Goal: Task Accomplishment & Management: Complete application form

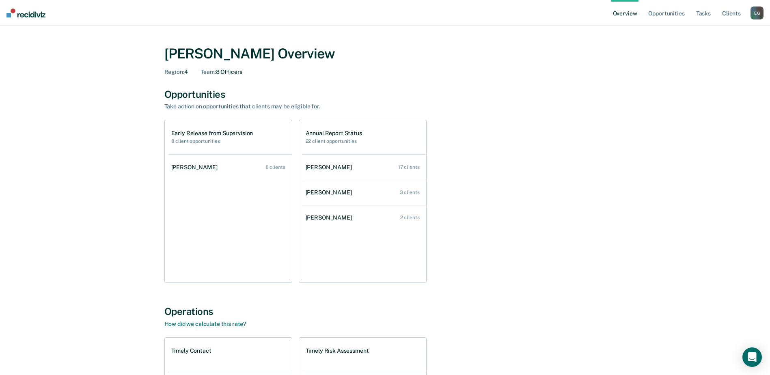
click at [322, 138] on h2 "22 client opportunities" at bounding box center [333, 141] width 56 height 6
click at [332, 167] on div "[PERSON_NAME]" at bounding box center [329, 167] width 49 height 7
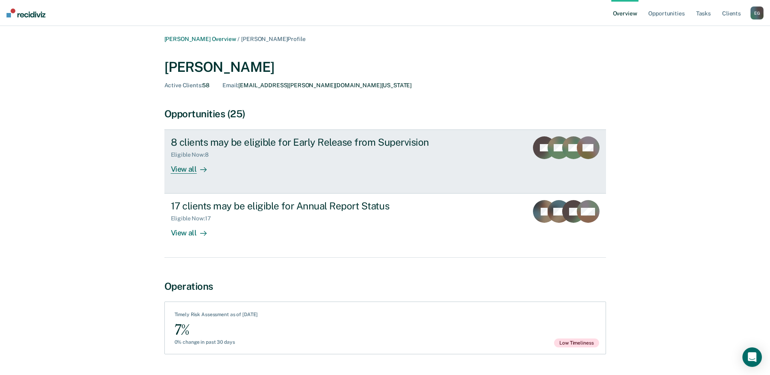
click at [187, 166] on div "View all" at bounding box center [193, 166] width 45 height 16
click at [184, 167] on div "View all" at bounding box center [193, 166] width 45 height 16
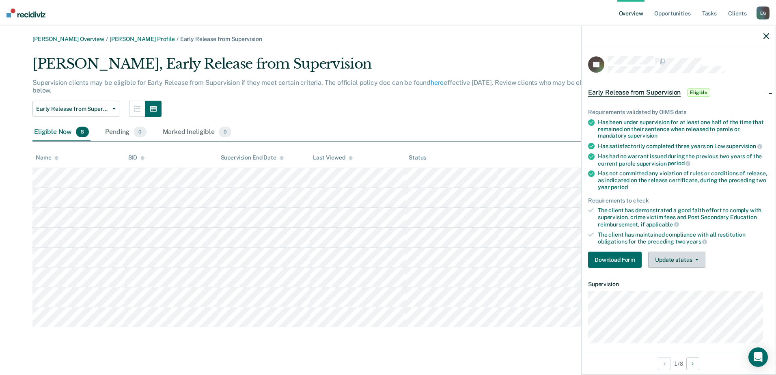
click at [698, 258] on button "Update status" at bounding box center [676, 260] width 57 height 16
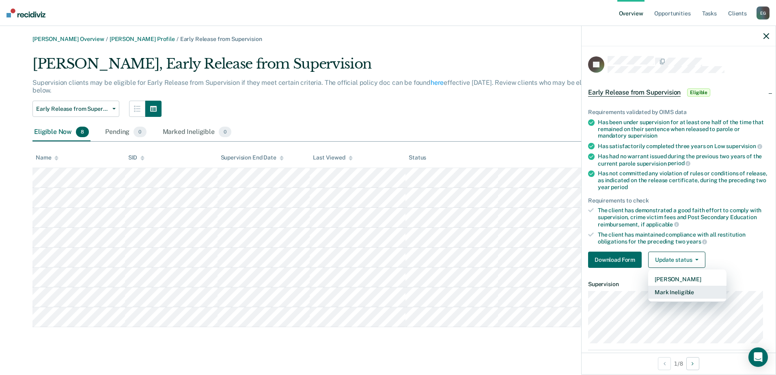
click at [673, 292] on button "Mark Ineligible" at bounding box center [687, 292] width 78 height 13
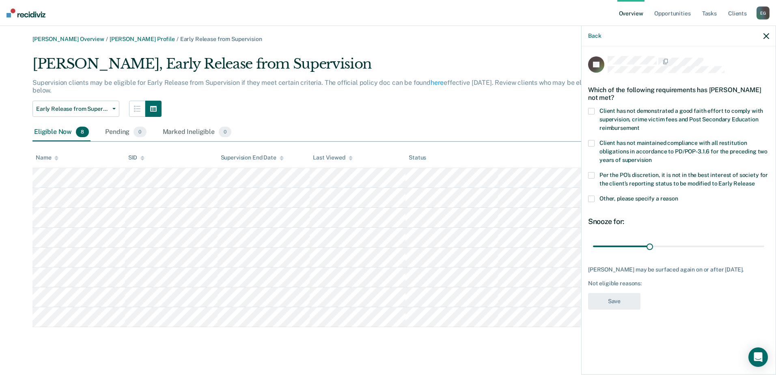
click at [591, 198] on span at bounding box center [591, 199] width 6 height 6
click at [678, 196] on input "Other, please specify a reason" at bounding box center [678, 196] width 0 height 0
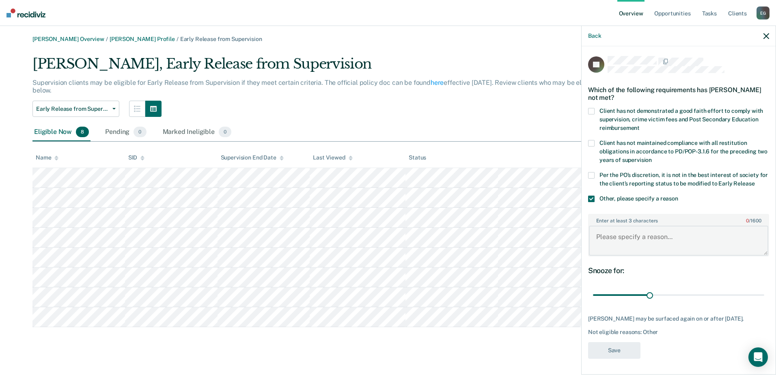
click at [639, 236] on textarea "Enter at least 3 characters 0 / 1600" at bounding box center [678, 241] width 179 height 30
drag, startPoint x: 649, startPoint y: 297, endPoint x: 767, endPoint y: 295, distance: 118.1
type input "90"
click at [764, 295] on input "range" at bounding box center [678, 295] width 171 height 14
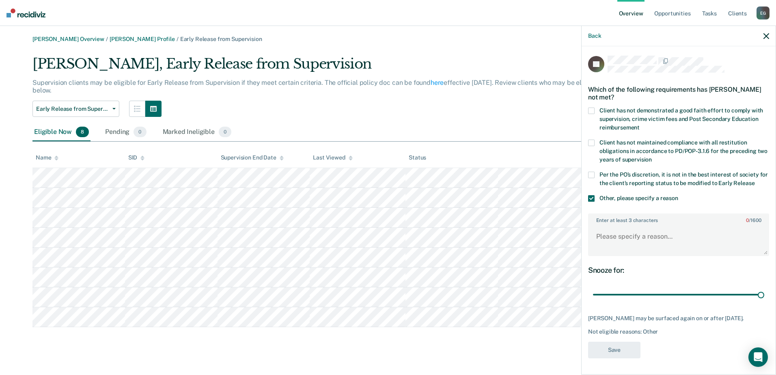
drag, startPoint x: 766, startPoint y: 35, endPoint x: 738, endPoint y: 39, distance: 28.7
click at [766, 35] on icon "button" at bounding box center [766, 36] width 6 height 6
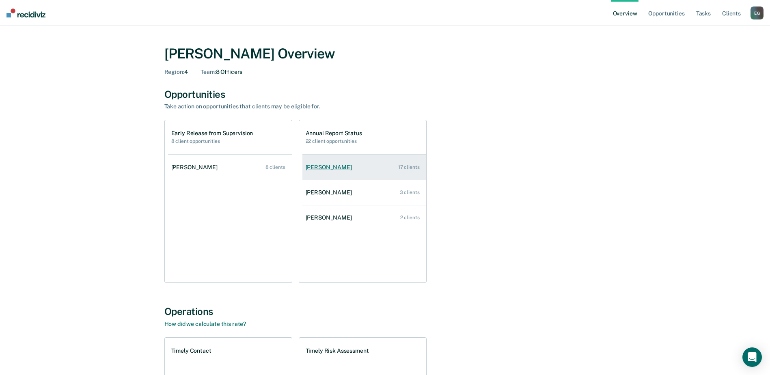
click at [320, 168] on div "[PERSON_NAME]" at bounding box center [329, 167] width 49 height 7
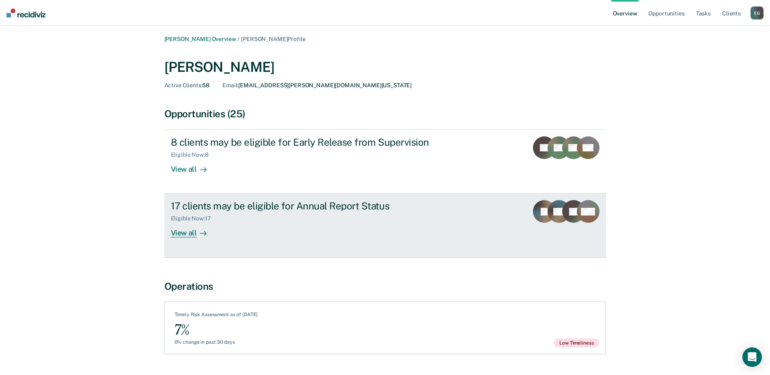
click at [183, 230] on div "View all" at bounding box center [193, 230] width 45 height 16
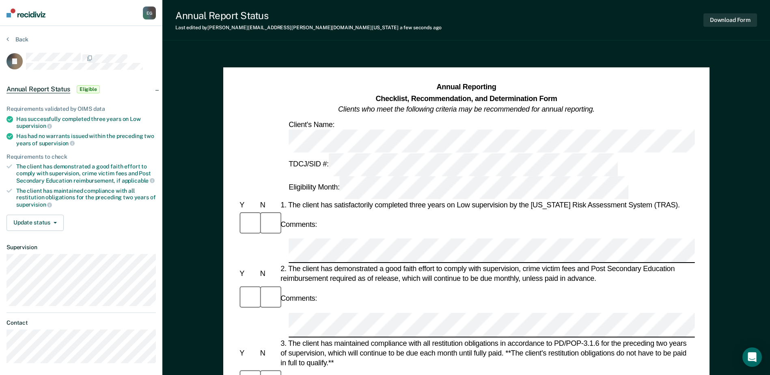
drag, startPoint x: 341, startPoint y: 327, endPoint x: 479, endPoint y: 277, distance: 146.3
click at [481, 368] on div "Comments:" at bounding box center [466, 381] width 456 height 27
click at [712, 17] on button "Download Form" at bounding box center [730, 19] width 54 height 13
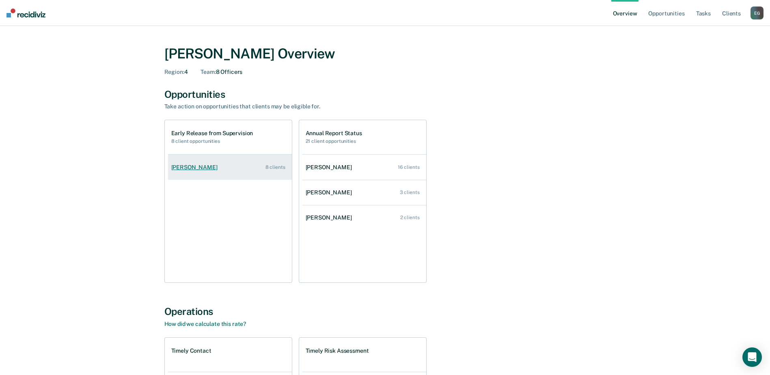
click at [189, 166] on div "[PERSON_NAME]" at bounding box center [195, 167] width 49 height 7
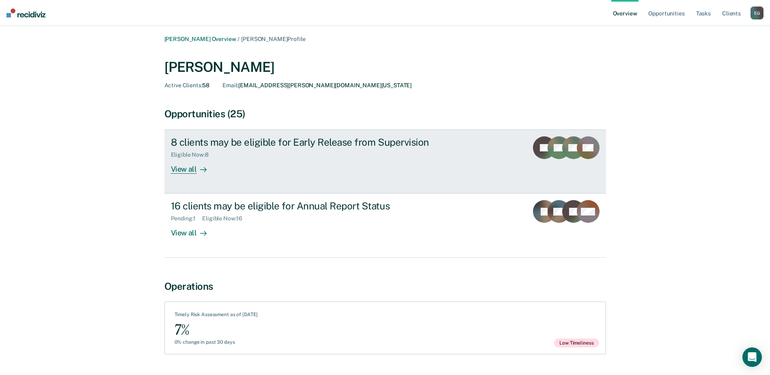
click at [191, 168] on div "View all" at bounding box center [193, 166] width 45 height 16
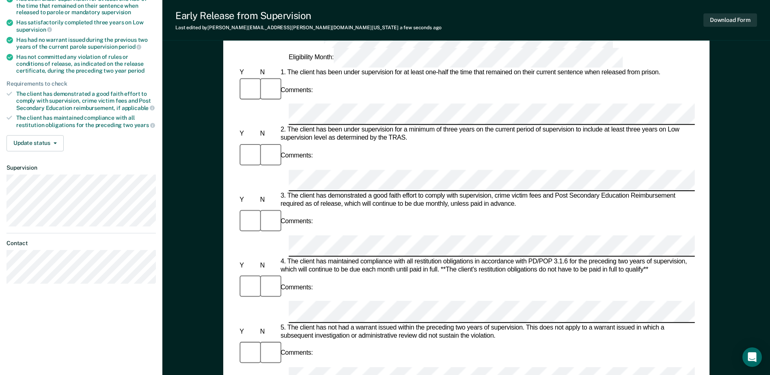
scroll to position [122, 0]
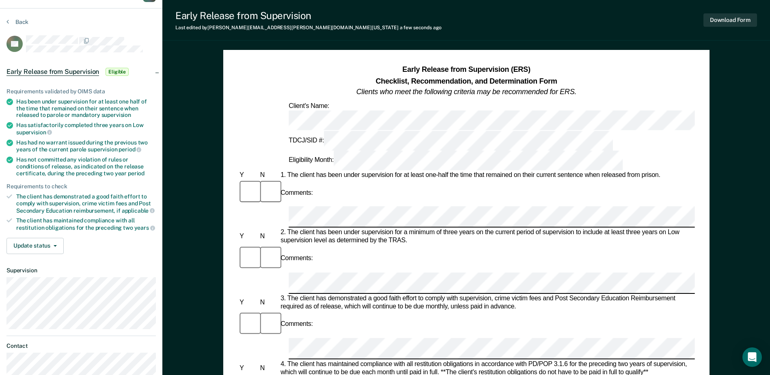
scroll to position [0, 0]
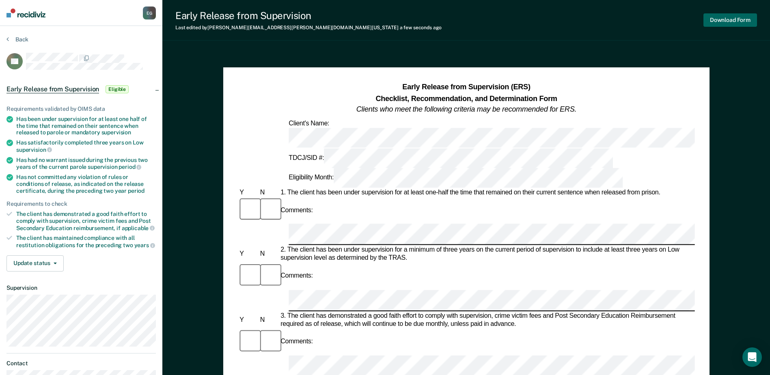
click at [716, 19] on button "Download Form" at bounding box center [730, 19] width 54 height 13
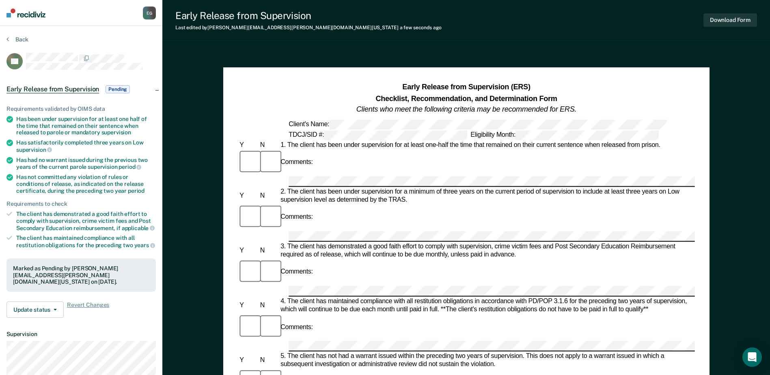
click at [725, 20] on button "Download Form" at bounding box center [730, 19] width 54 height 13
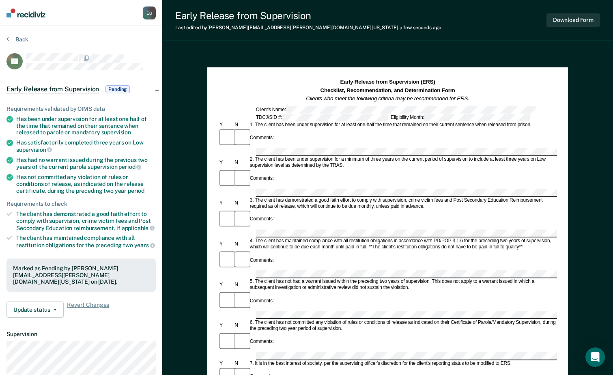
click at [456, 57] on div "Early Release from Supervision (ERS) Checklist, Recommendation, and Determinati…" at bounding box center [387, 325] width 451 height 550
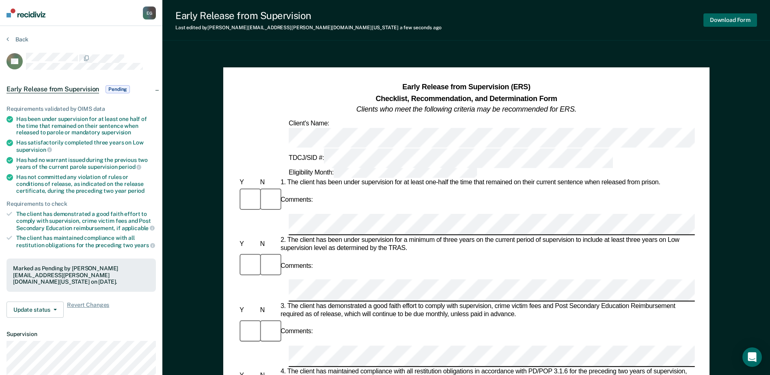
click at [712, 18] on button "Download Form" at bounding box center [730, 19] width 54 height 13
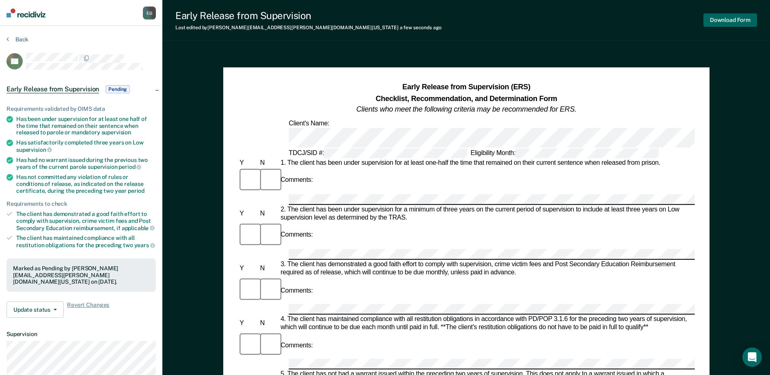
click at [714, 17] on button "Download Form" at bounding box center [730, 19] width 54 height 13
